Goal: Find specific page/section: Find specific page/section

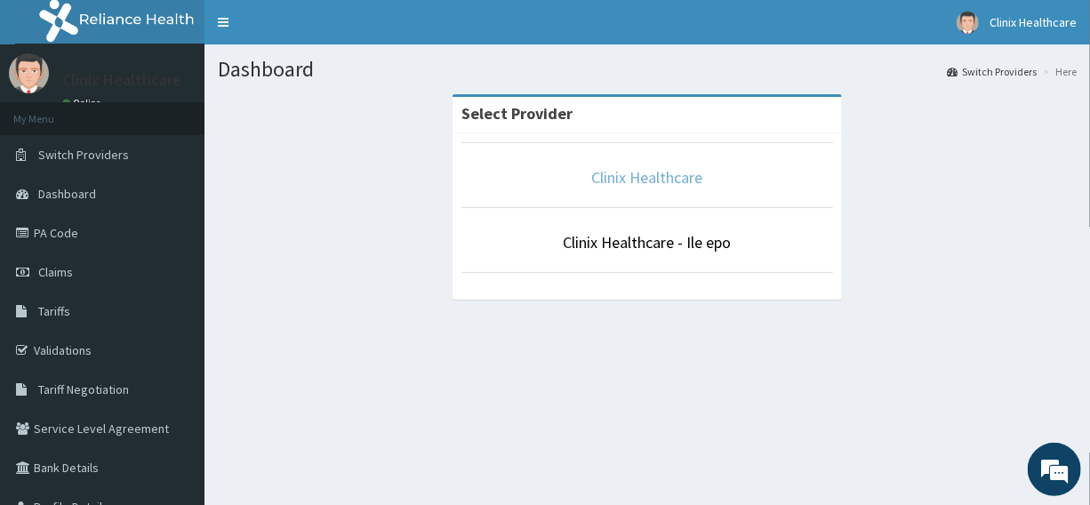
click at [649, 186] on link "Clinix Healthcare" at bounding box center [647, 177] width 111 height 20
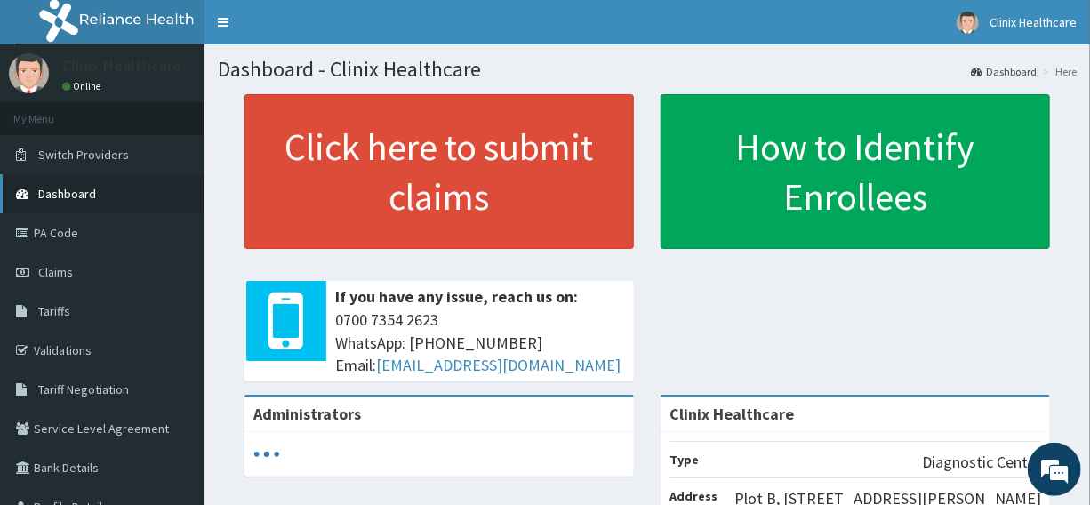
click at [122, 195] on link "Dashboard" at bounding box center [102, 193] width 204 height 39
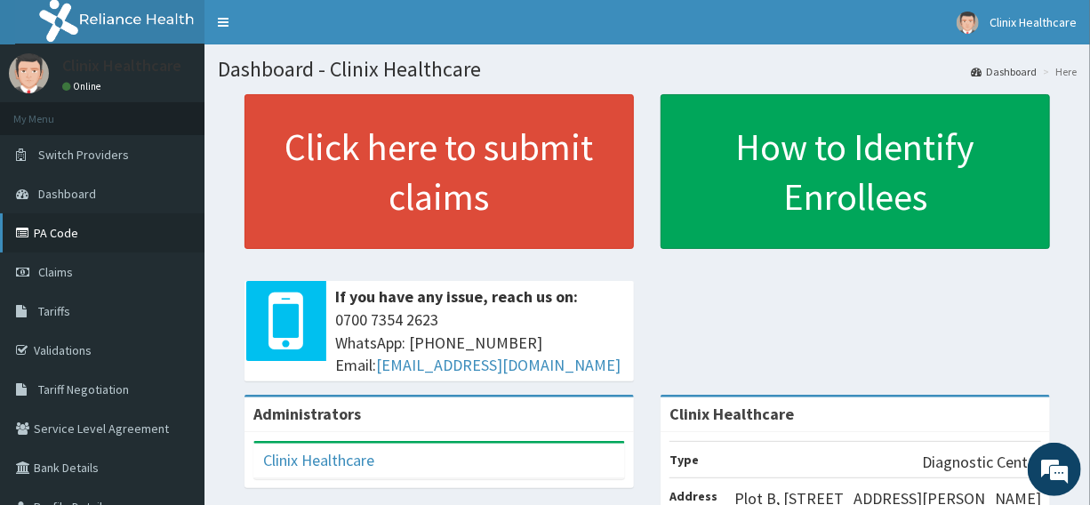
click at [67, 231] on link "PA Code" at bounding box center [102, 232] width 204 height 39
